Goal: Task Accomplishment & Management: Manage account settings

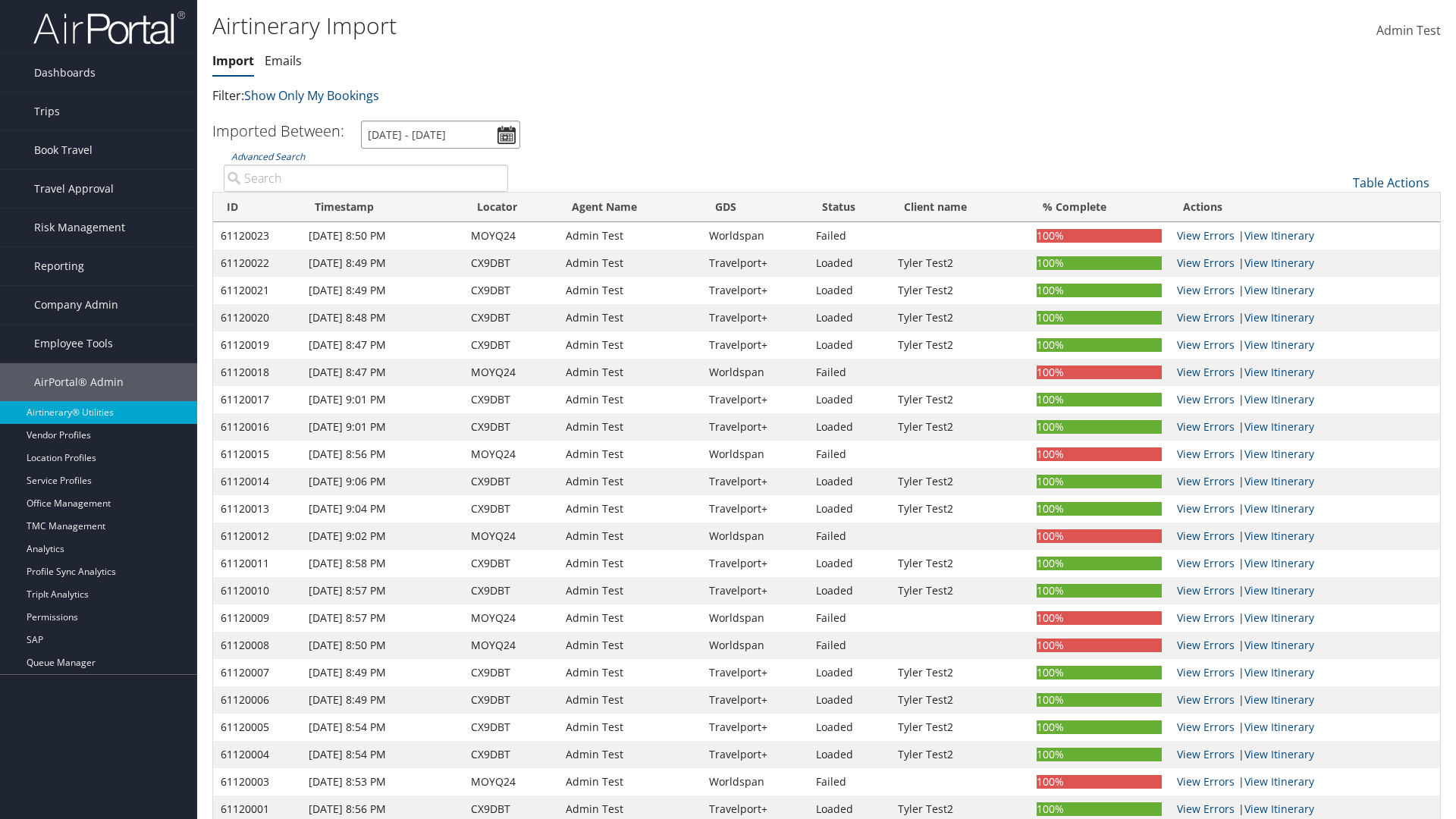
click at [441, 135] on input "[DATE] - [DATE]" at bounding box center [440, 135] width 159 height 28
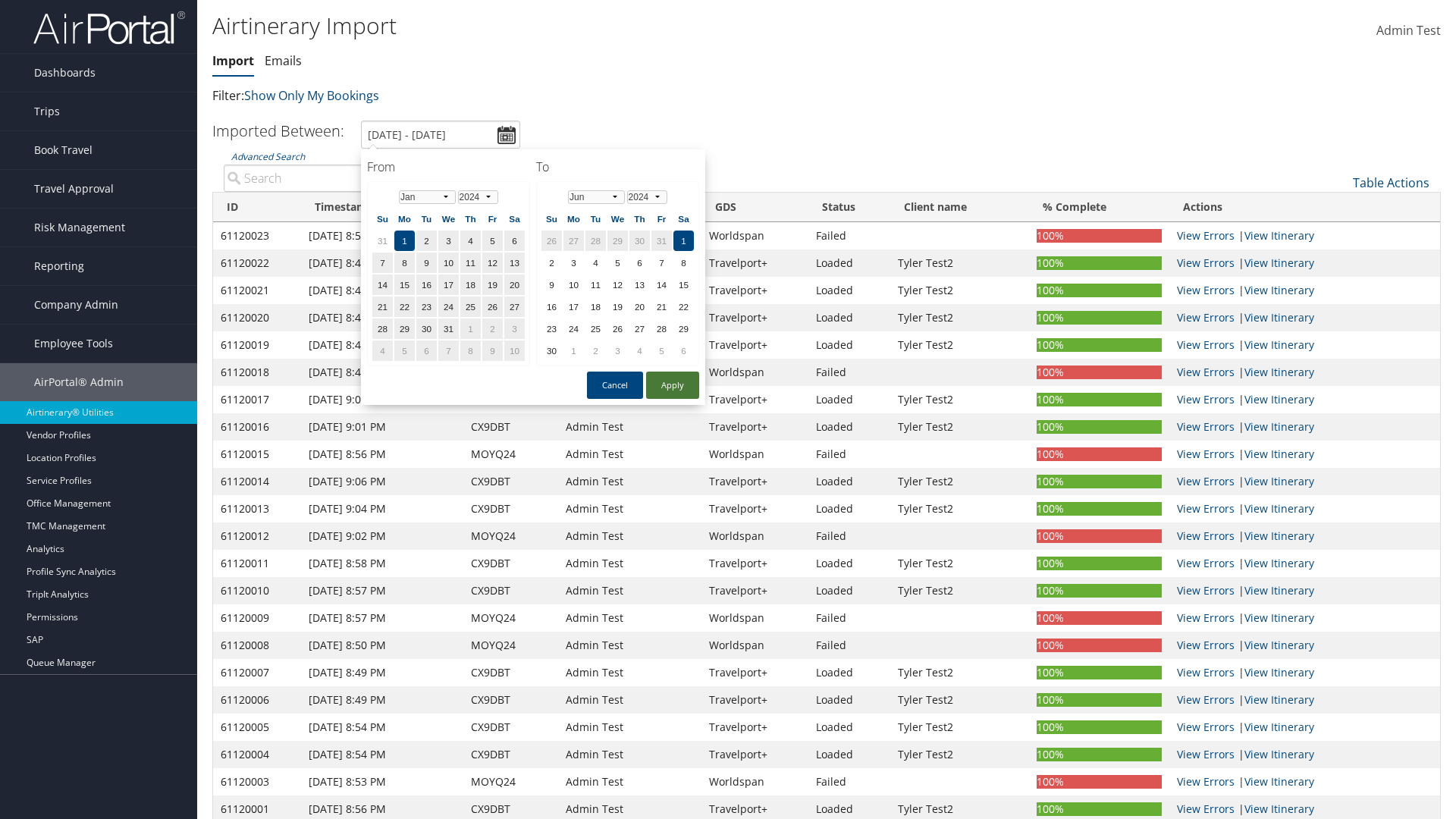
click at [672, 385] on button "Apply" at bounding box center [672, 385] width 53 height 27
type input "[DATE] - [DATE]"
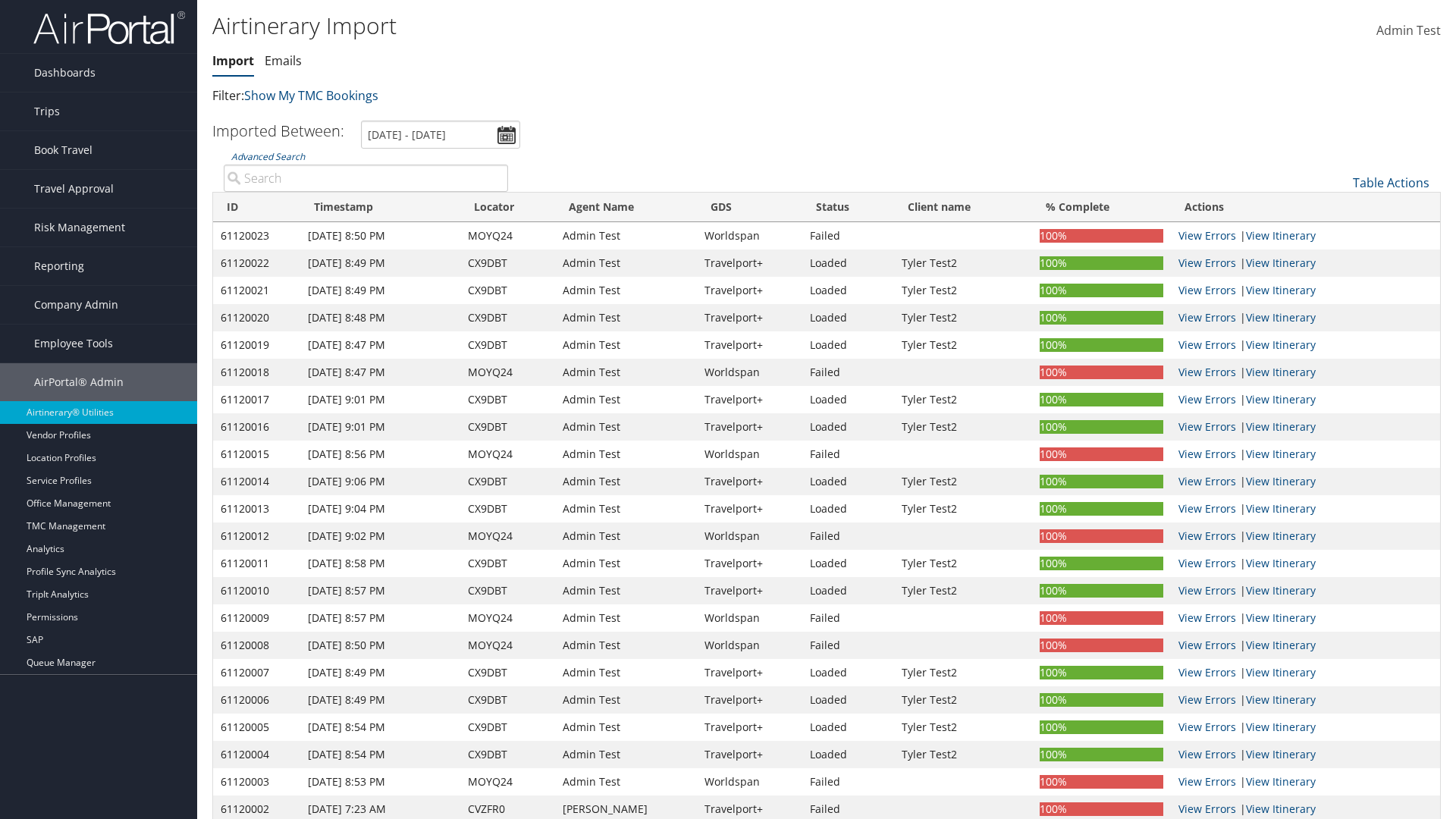
click at [256, 207] on th "ID" at bounding box center [256, 207] width 88 height 29
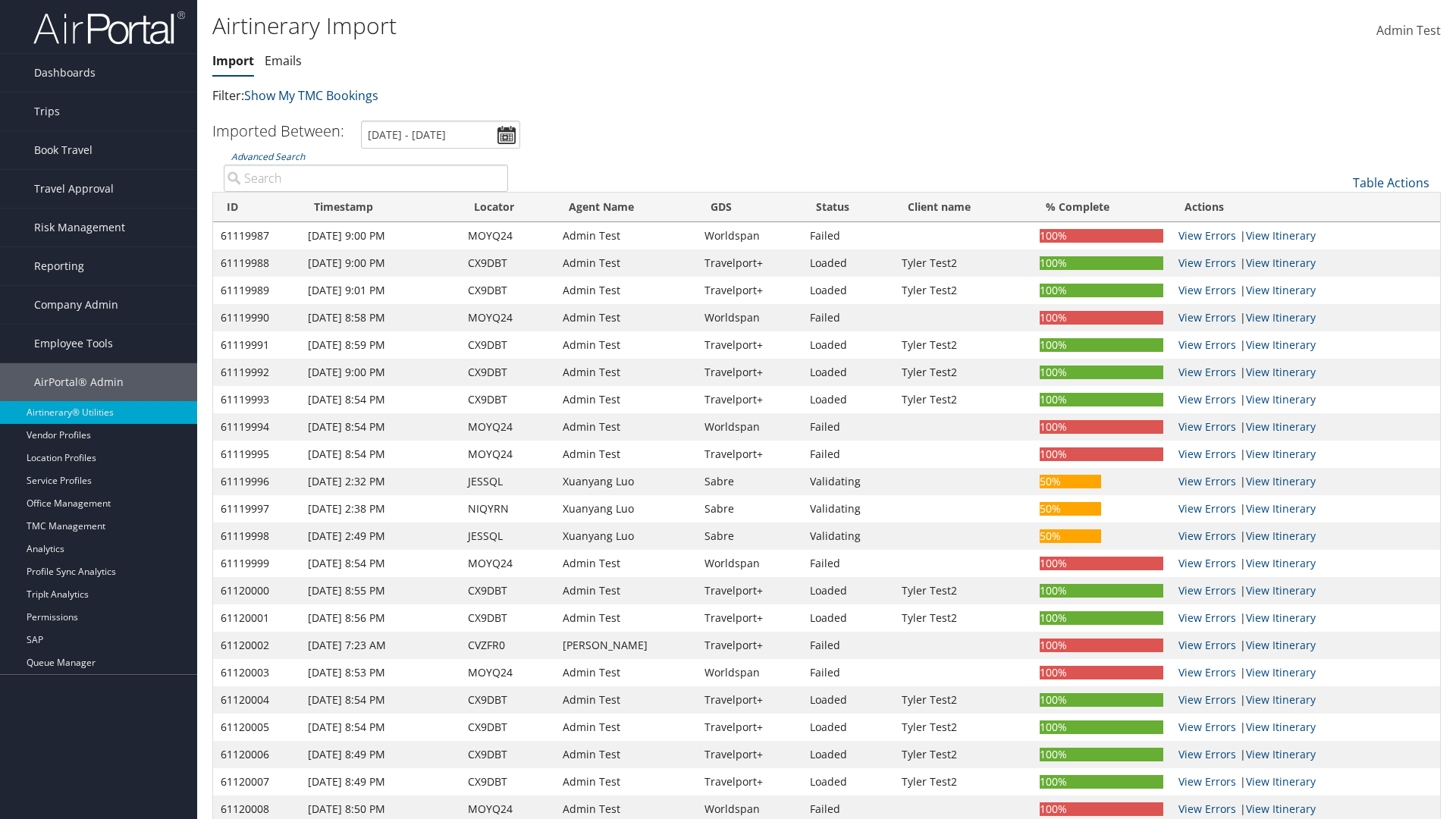
scroll to position [193, 0]
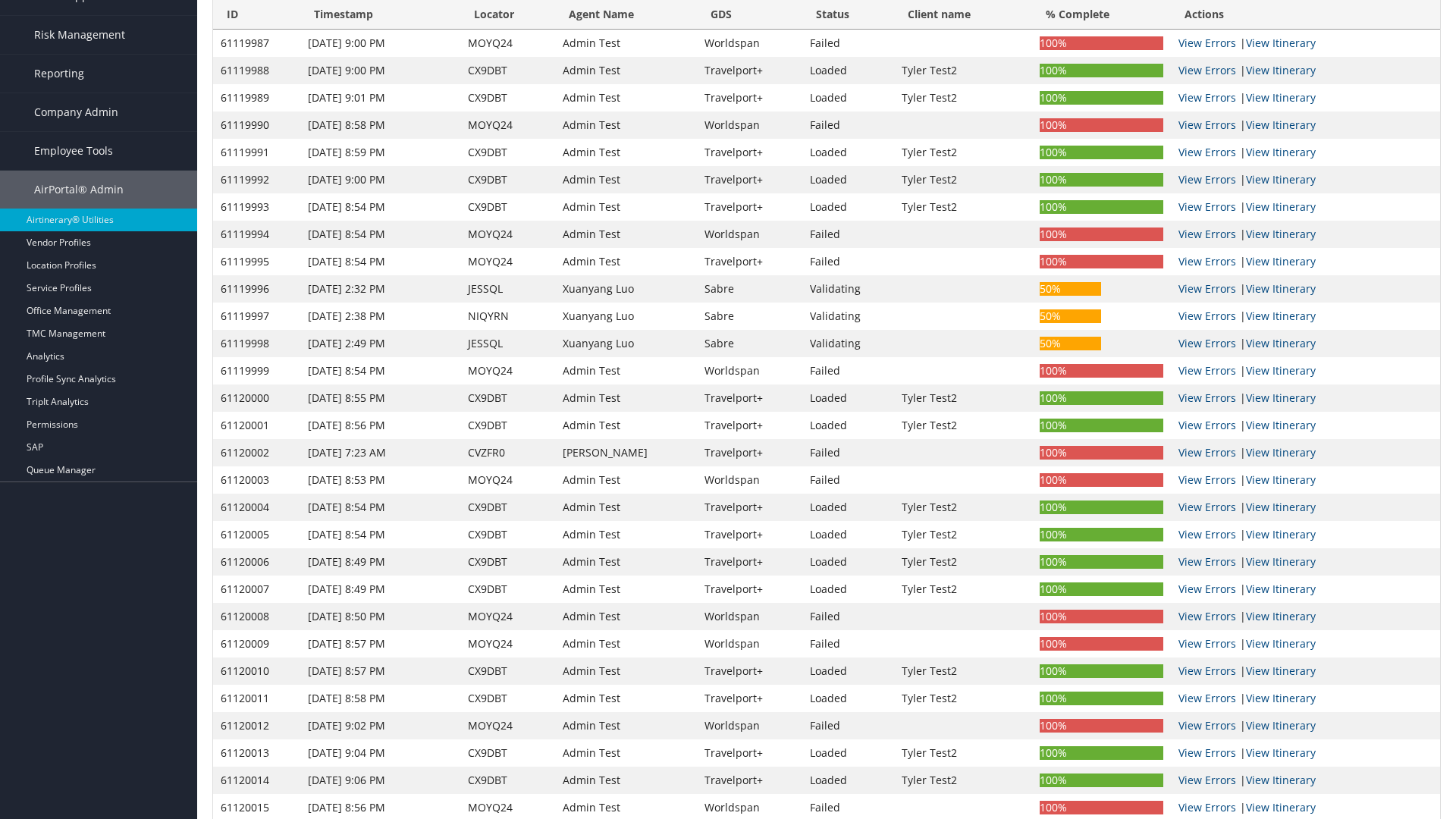
click at [256, 14] on th "ID" at bounding box center [256, 14] width 88 height 29
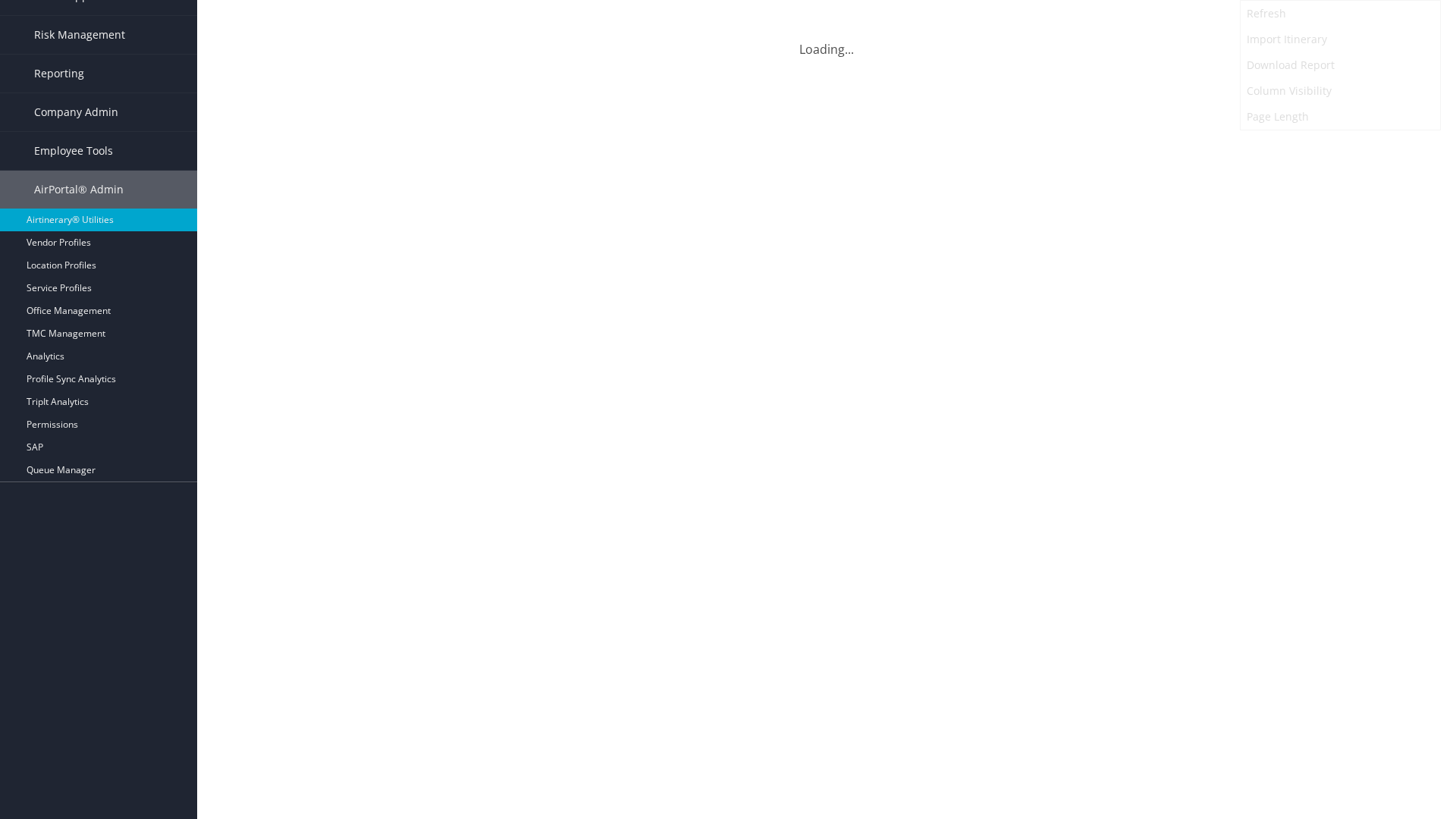
scroll to position [0, 0]
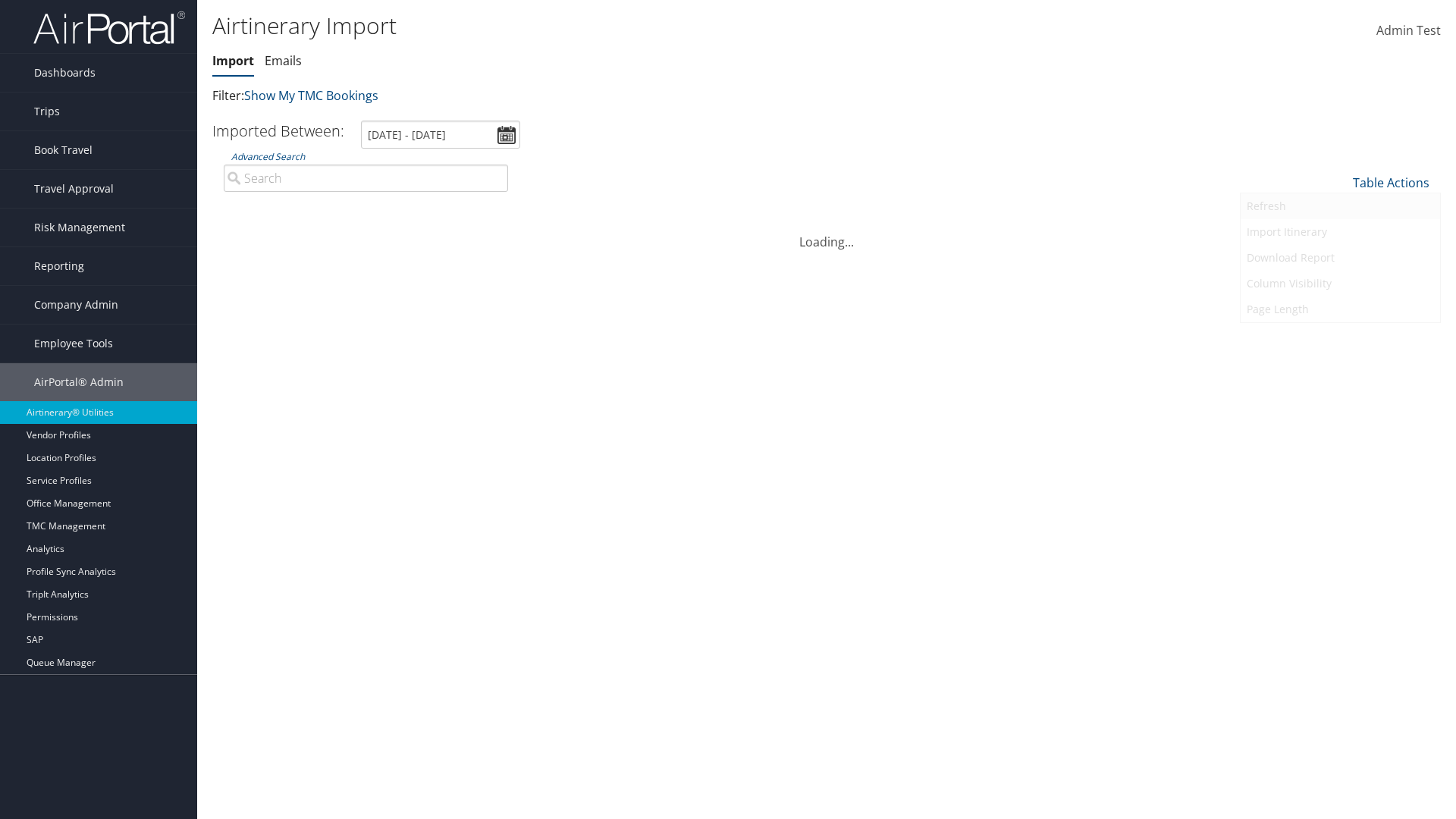
click at [1340, 206] on link "Refresh" at bounding box center [1340, 205] width 200 height 25
click at [1340, 310] on link "Page Length" at bounding box center [1340, 309] width 200 height 25
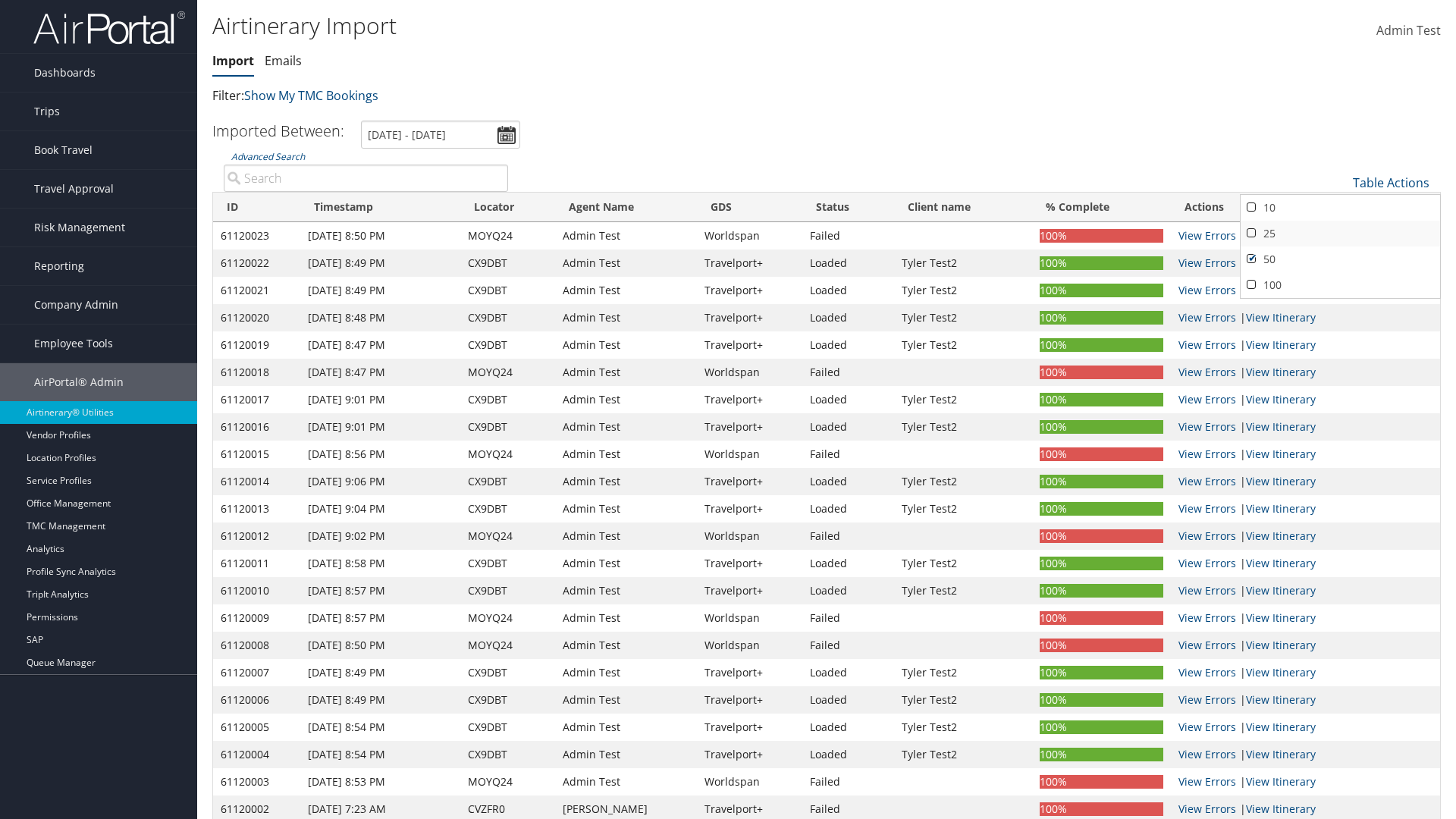
click at [1340, 233] on link "25" at bounding box center [1340, 233] width 200 height 25
click at [1391, 174] on link "Table Actions" at bounding box center [1390, 183] width 76 height 17
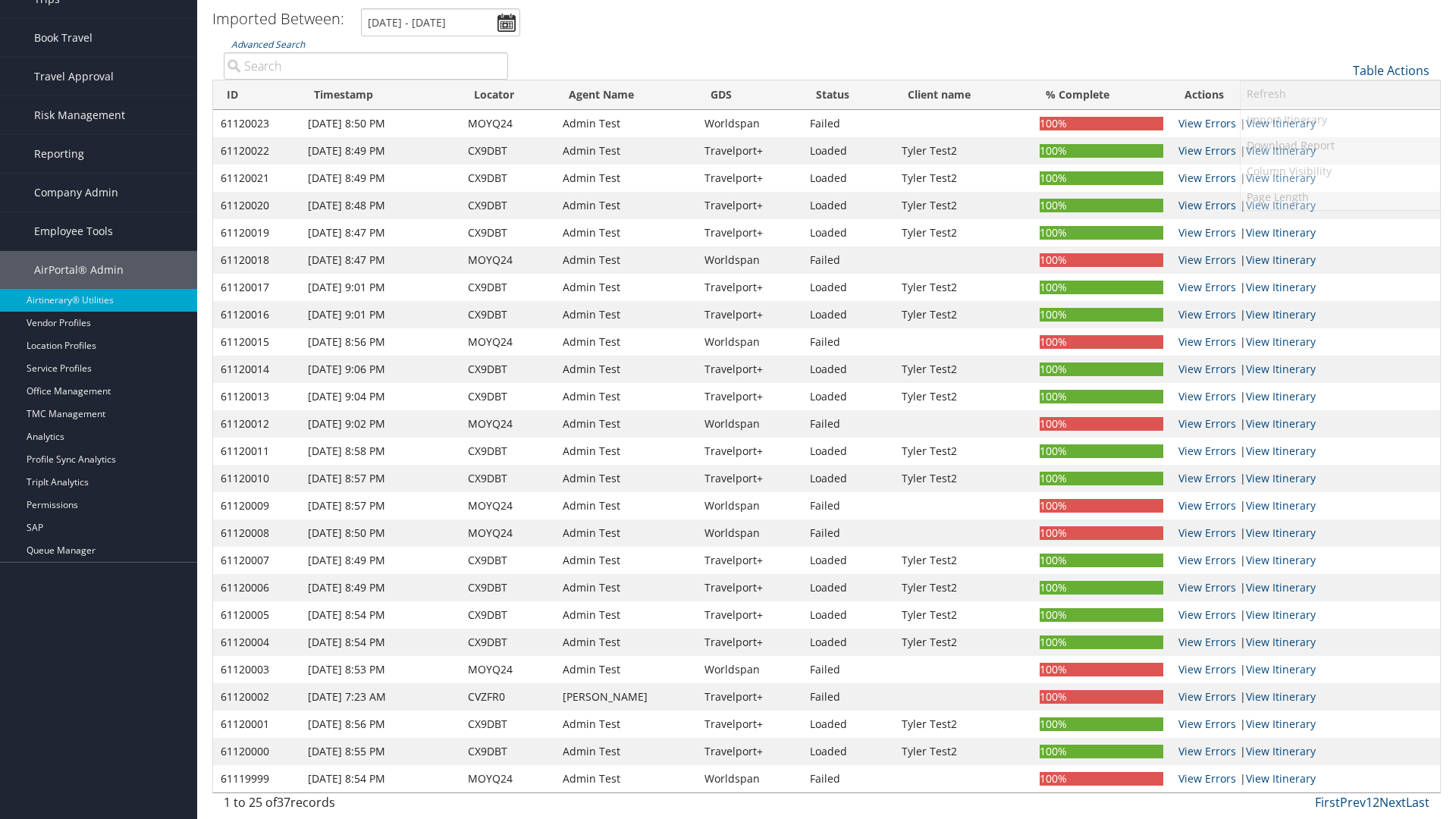
click at [1340, 94] on link "Refresh" at bounding box center [1340, 93] width 200 height 25
click at [1340, 197] on link "Page Length" at bounding box center [1340, 197] width 200 height 25
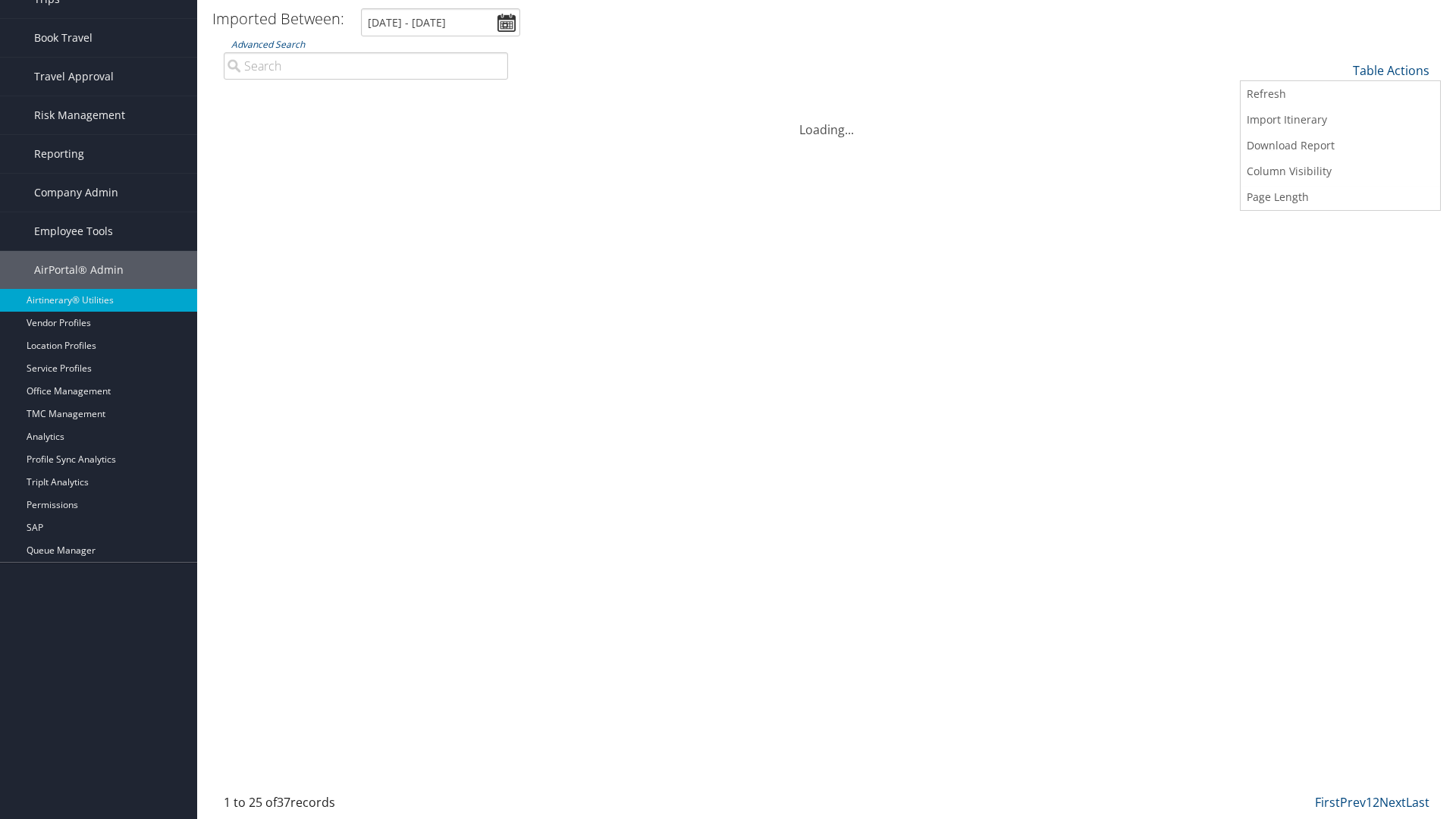
click at [1340, 147] on link "50" at bounding box center [1340, 147] width 200 height 25
